Goal: Task Accomplishment & Management: Use online tool/utility

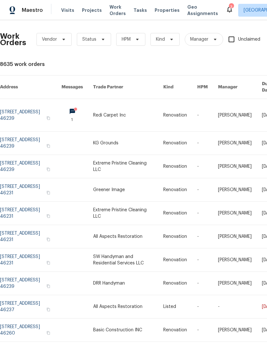
click at [141, 109] on link at bounding box center [128, 115] width 70 height 32
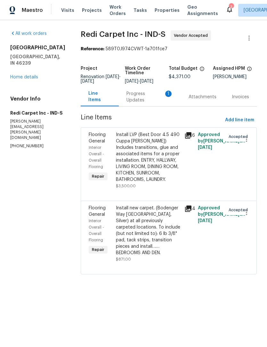
click at [153, 102] on div "Progress Updates 1" at bounding box center [150, 97] width 47 height 13
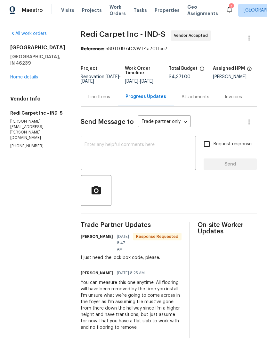
click at [99, 105] on div "Line Items" at bounding box center [99, 96] width 37 height 19
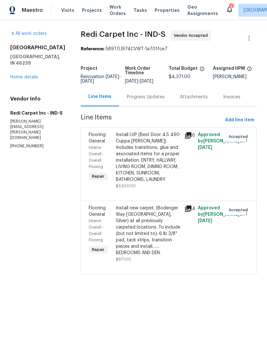
click at [113, 10] on span "Work Orders" at bounding box center [118, 10] width 16 height 13
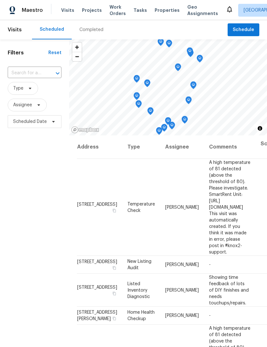
scroll to position [0, 0]
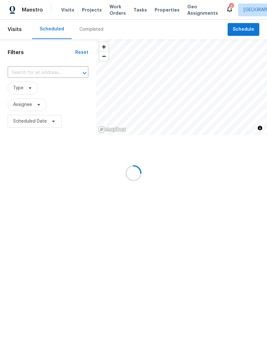
scroll to position [0, 0]
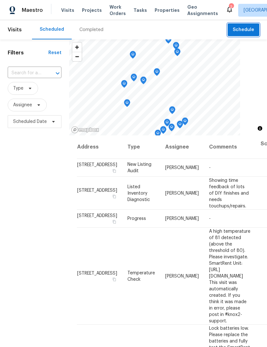
click at [248, 30] on span "Schedule" at bounding box center [243, 30] width 21 height 8
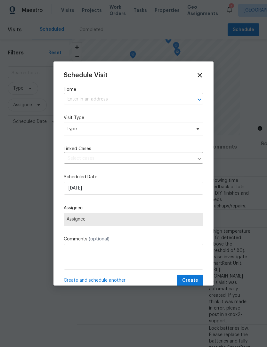
click at [111, 102] on input "text" at bounding box center [125, 100] width 122 height 10
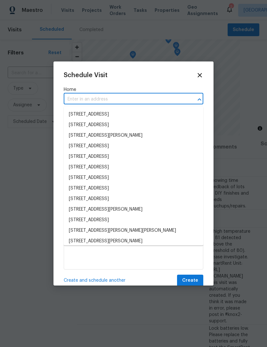
scroll to position [0, 0]
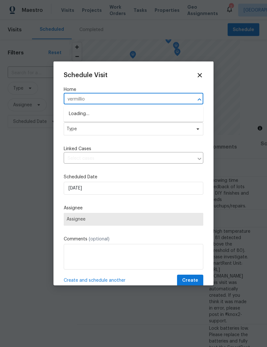
type input "vermillion"
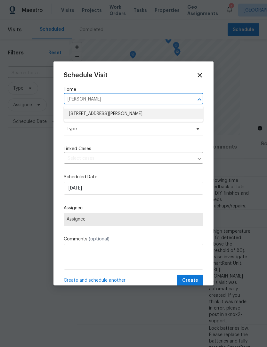
click at [129, 119] on li "[STREET_ADDRESS][PERSON_NAME]" at bounding box center [134, 114] width 140 height 11
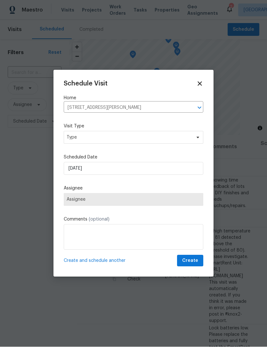
scroll to position [0, 0]
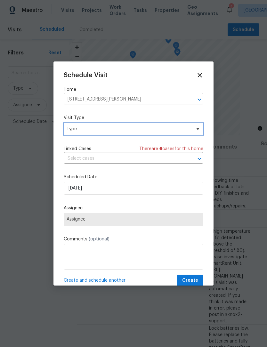
click at [126, 134] on span "Type" at bounding box center [134, 129] width 140 height 13
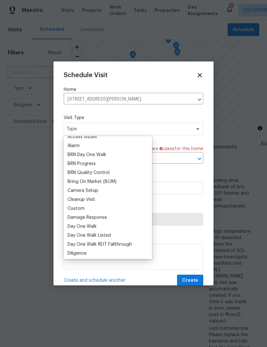
scroll to position [37, 0]
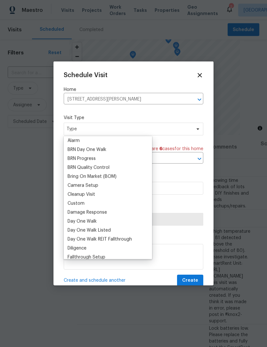
click at [83, 201] on div "Custom" at bounding box center [76, 204] width 17 height 6
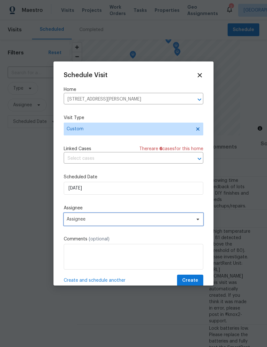
click at [115, 219] on span "Assignee" at bounding box center [130, 219] width 126 height 5
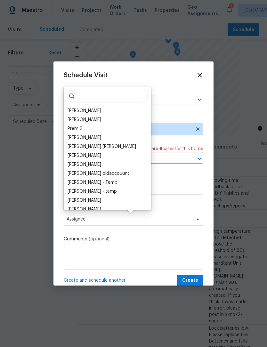
scroll to position [0, 0]
click at [90, 110] on div "[PERSON_NAME]" at bounding box center [85, 111] width 34 height 6
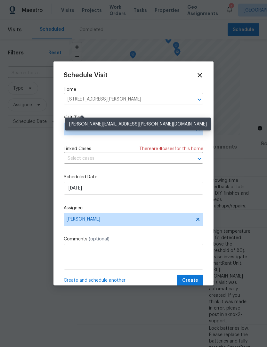
scroll to position [0, 0]
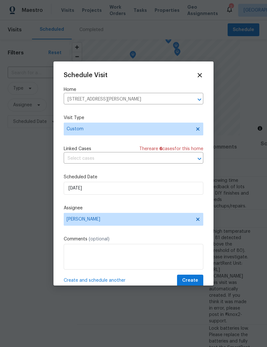
click at [110, 281] on span "Create and schedule another" at bounding box center [95, 280] width 62 height 6
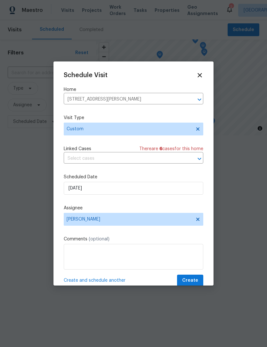
scroll to position [0, 0]
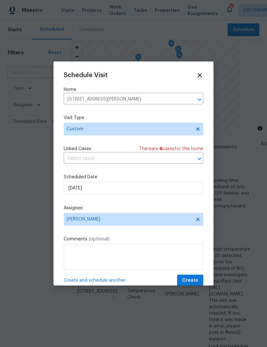
click at [114, 99] on input "4832 Vermillion Ct, Avon, IN 46123" at bounding box center [125, 100] width 122 height 10
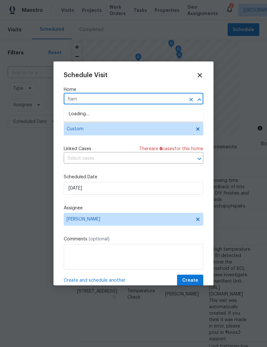
type input "flame"
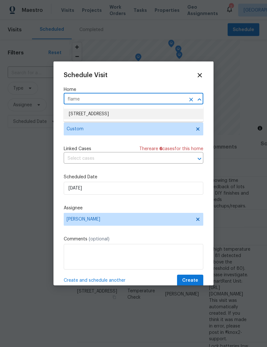
click at [129, 112] on li "[STREET_ADDRESS]" at bounding box center [134, 114] width 140 height 11
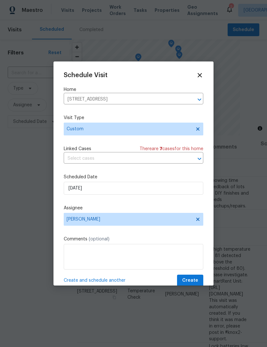
click at [83, 281] on span "Create and schedule another" at bounding box center [95, 280] width 62 height 6
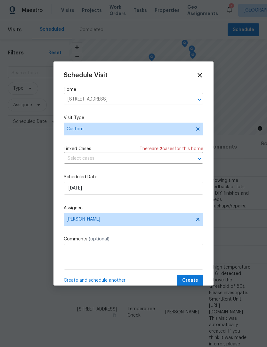
click at [121, 97] on input "[STREET_ADDRESS]" at bounding box center [125, 100] width 122 height 10
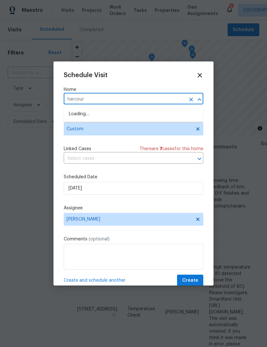
type input "harcourt"
click at [116, 115] on li "7459 Harcourt Rd, Indianapolis, IN 46260" at bounding box center [134, 114] width 140 height 11
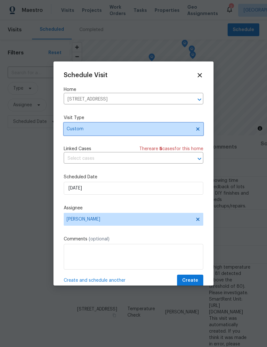
click at [128, 131] on span "Custom" at bounding box center [129, 129] width 125 height 6
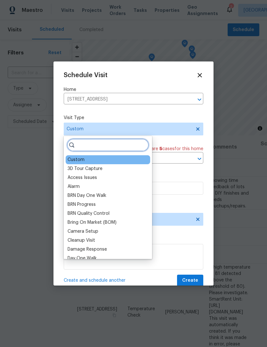
click at [102, 145] on input "search" at bounding box center [108, 145] width 82 height 13
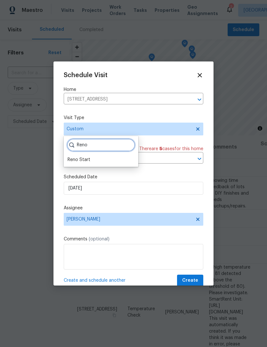
type input "Reno"
click at [91, 158] on div "Reno Start" at bounding box center [101, 159] width 71 height 9
click at [81, 159] on div "Reno Start" at bounding box center [79, 160] width 23 height 6
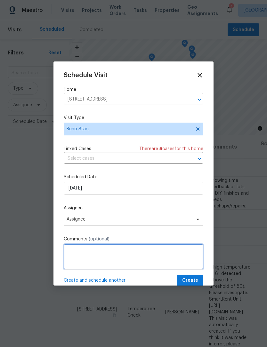
click at [91, 255] on textarea at bounding box center [134, 257] width 140 height 26
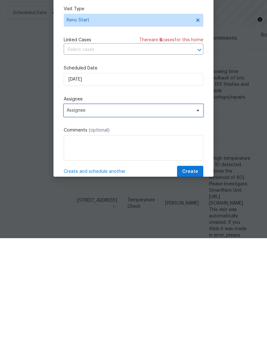
click at [117, 213] on span "Assignee" at bounding box center [134, 219] width 140 height 13
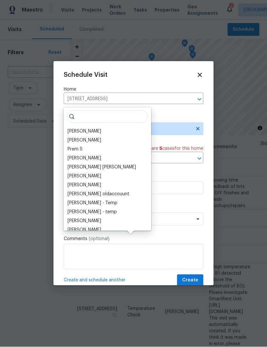
click at [90, 128] on div "[PERSON_NAME]" at bounding box center [85, 131] width 34 height 6
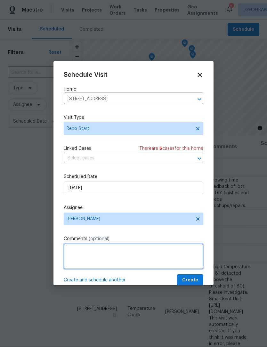
click at [95, 251] on textarea at bounding box center [134, 257] width 140 height 26
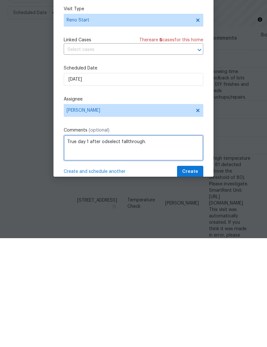
click at [110, 244] on textarea "True day 1 after odselect fallthrough." at bounding box center [134, 257] width 140 height 26
type textarea "True day 1 after odselect fallthrough."
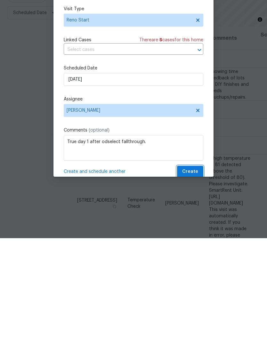
click at [196, 277] on span "Create" at bounding box center [190, 281] width 16 height 8
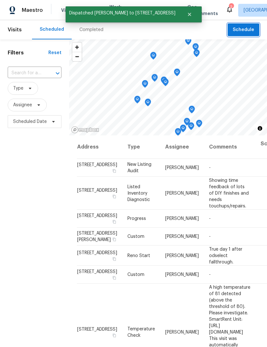
scroll to position [0, 0]
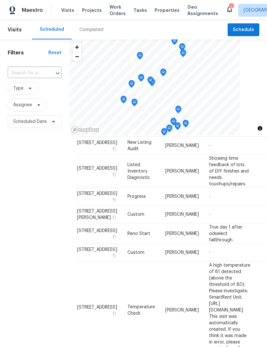
scroll to position [22, 0]
